Goal: Task Accomplishment & Management: Use online tool/utility

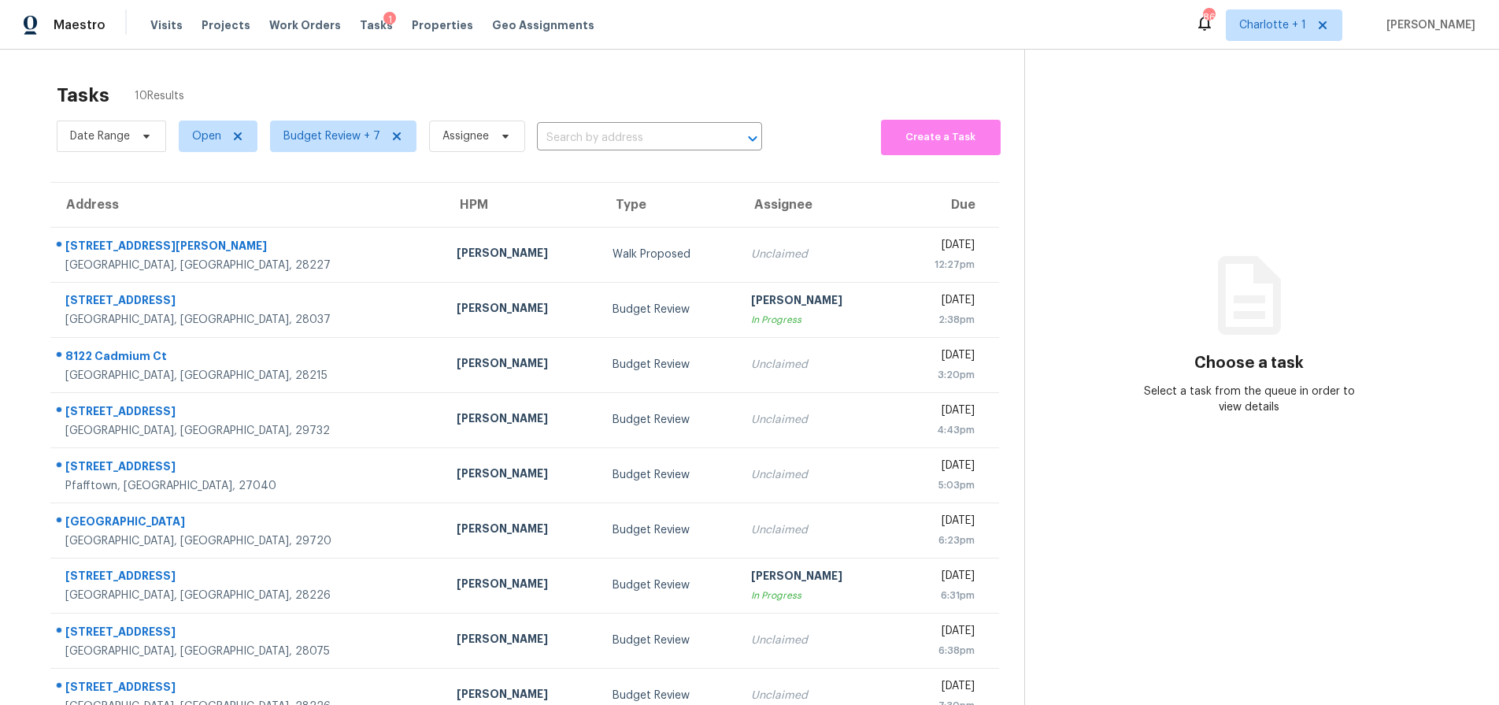
scroll to position [54, 0]
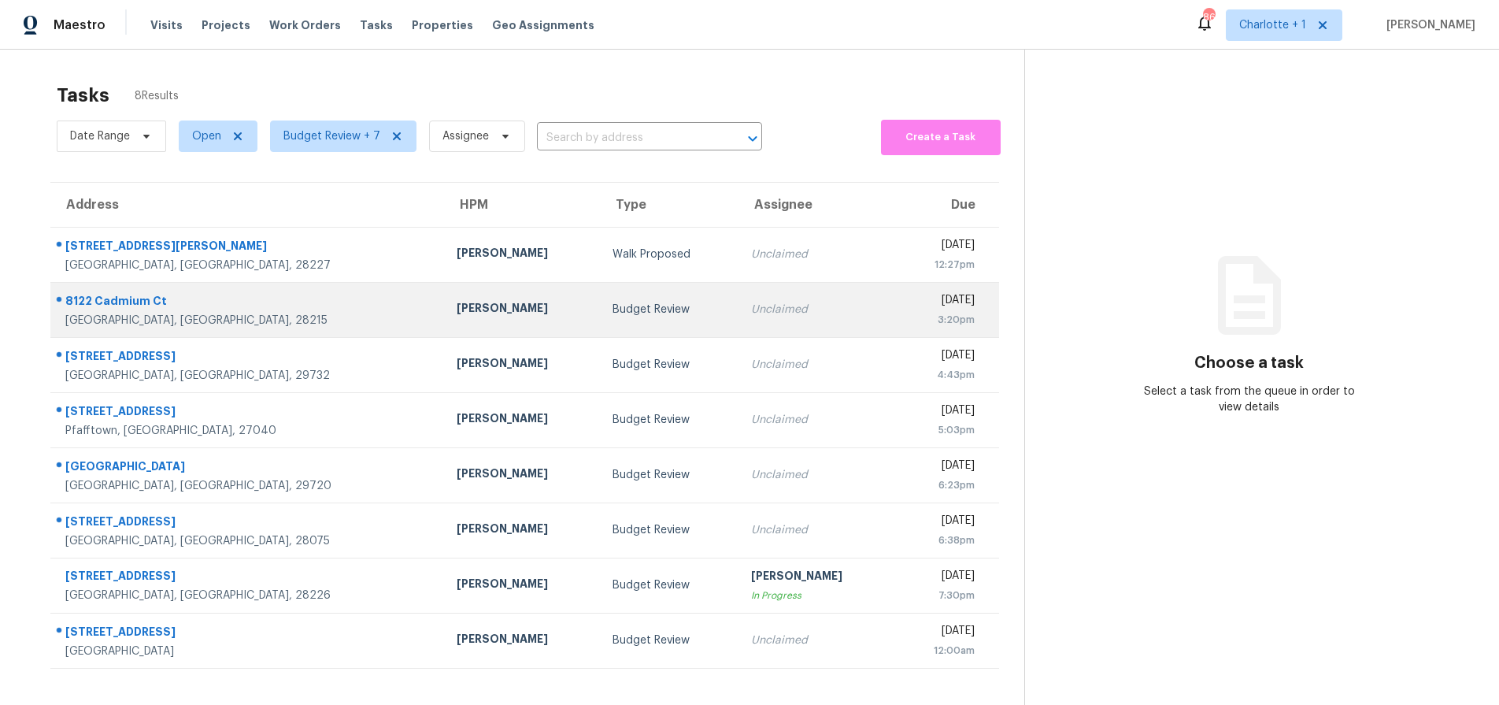
click at [457, 305] on div "[PERSON_NAME]" at bounding box center [522, 310] width 131 height 20
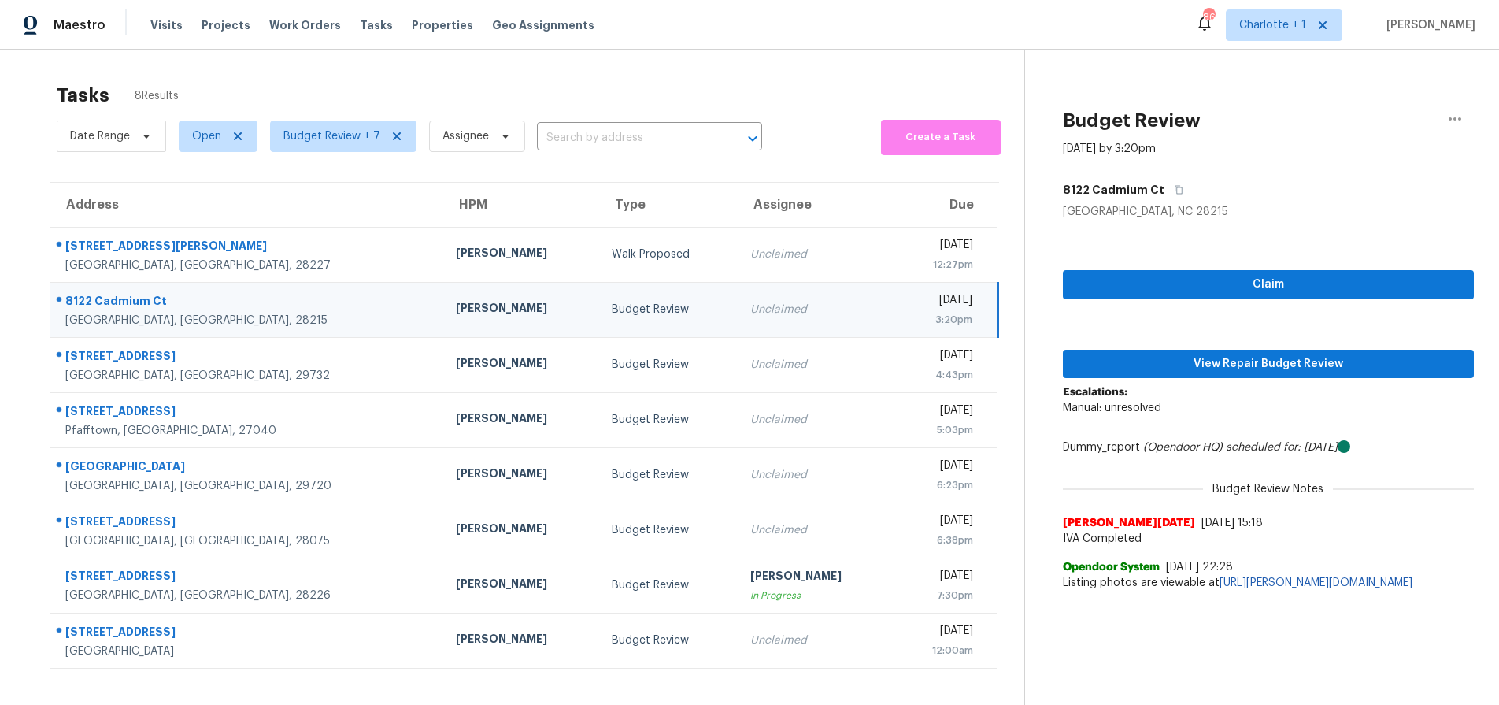
drag, startPoint x: 519, startPoint y: 306, endPoint x: 533, endPoint y: 308, distance: 14.4
click at [612, 306] on div "Budget Review" at bounding box center [668, 310] width 113 height 16
click at [1340, 361] on span "View Repair Budget Review" at bounding box center [1269, 364] width 386 height 20
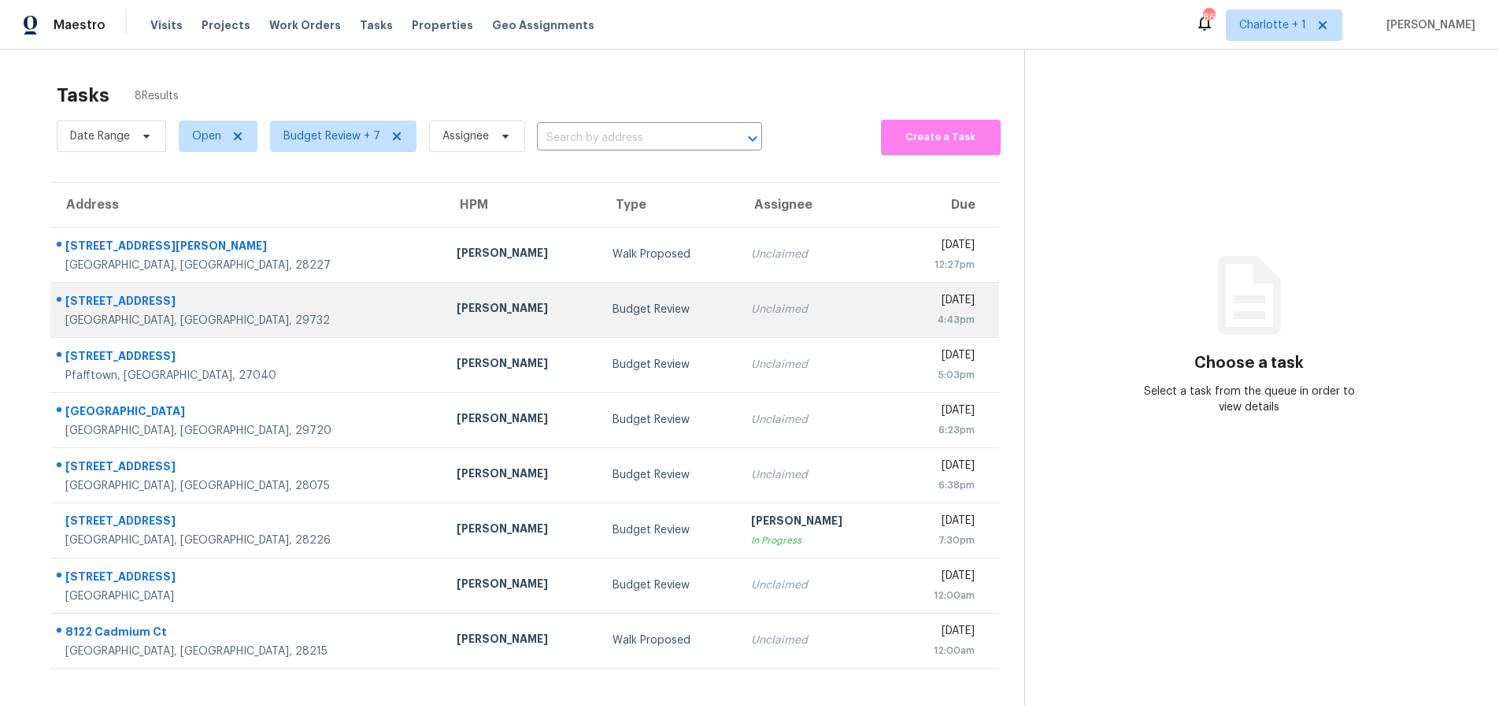
click at [457, 300] on div "[PERSON_NAME]" at bounding box center [522, 310] width 131 height 20
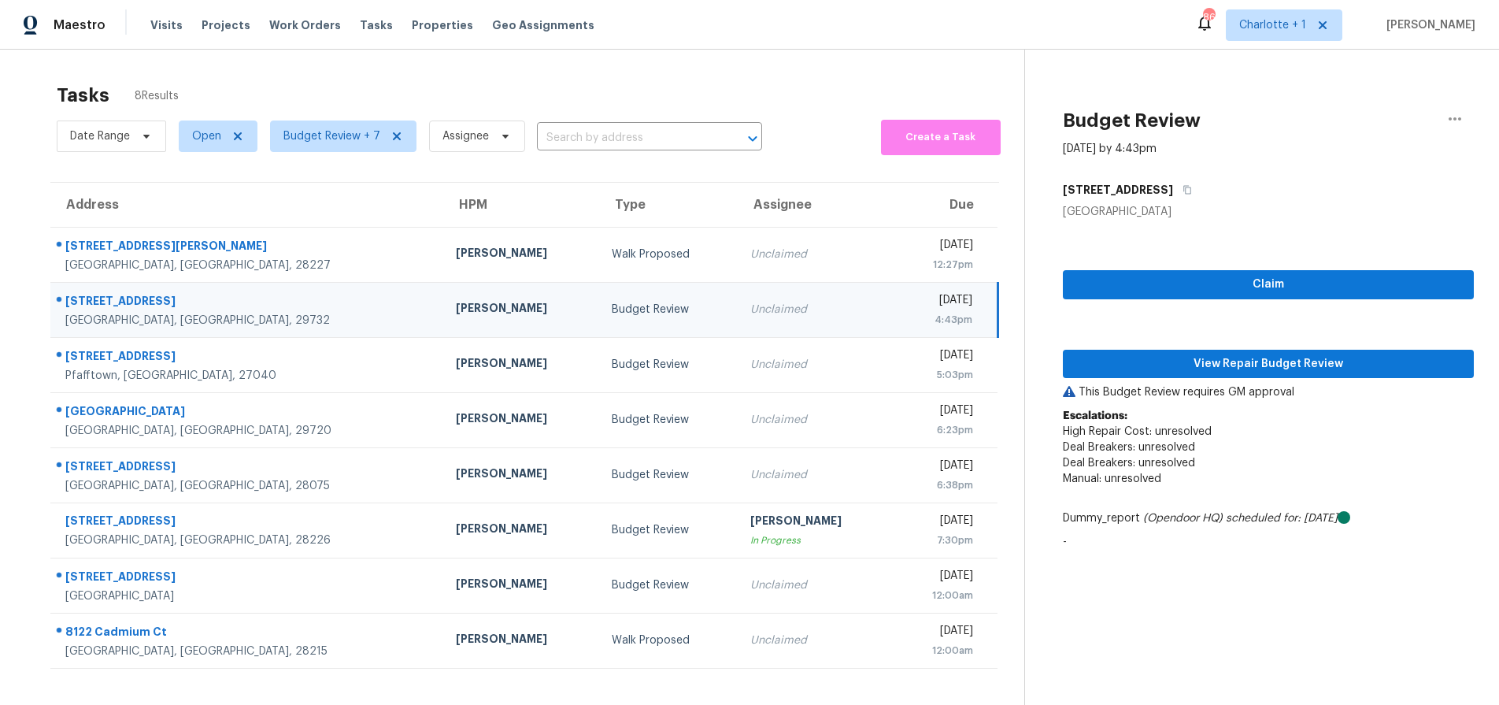
click at [738, 287] on td "Unclaimed" at bounding box center [816, 309] width 156 height 55
click at [1142, 365] on span "View Repair Budget Review" at bounding box center [1269, 364] width 386 height 20
